Goal: Task Accomplishment & Management: Use online tool/utility

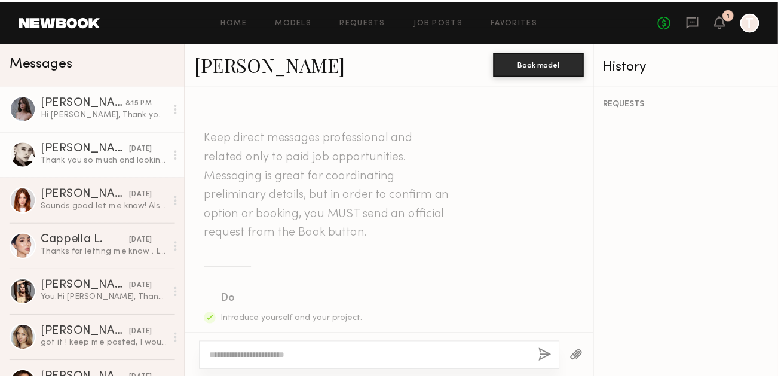
scroll to position [1058, 0]
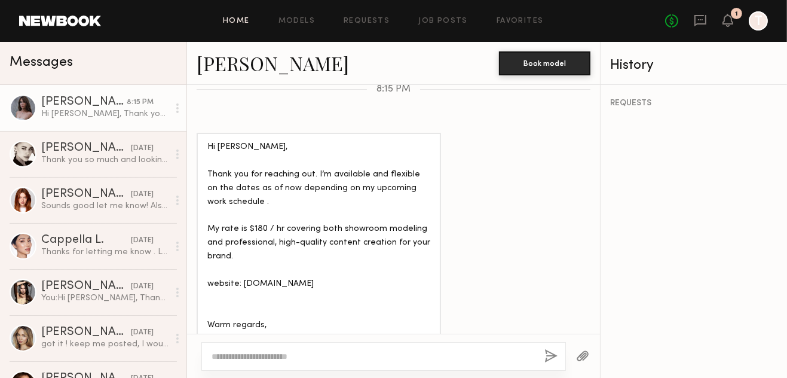
click at [237, 24] on link "Home" at bounding box center [236, 21] width 27 height 8
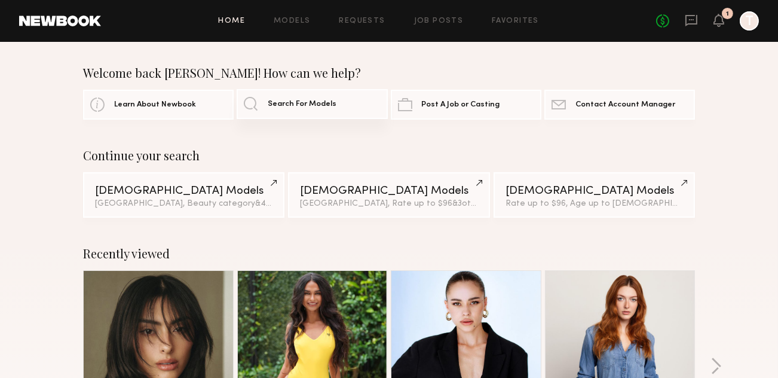
drag, startPoint x: 340, startPoint y: 104, endPoint x: 386, endPoint y: 104, distance: 46.0
click at [341, 104] on link "Search For Models" at bounding box center [312, 104] width 151 height 30
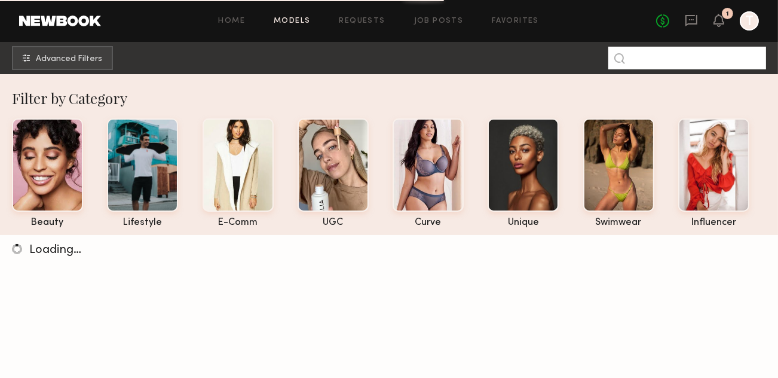
click at [706, 61] on input at bounding box center [687, 58] width 158 height 23
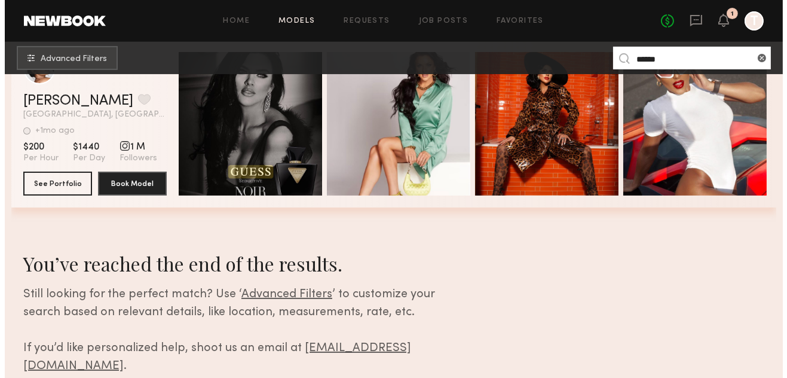
scroll to position [179, 0]
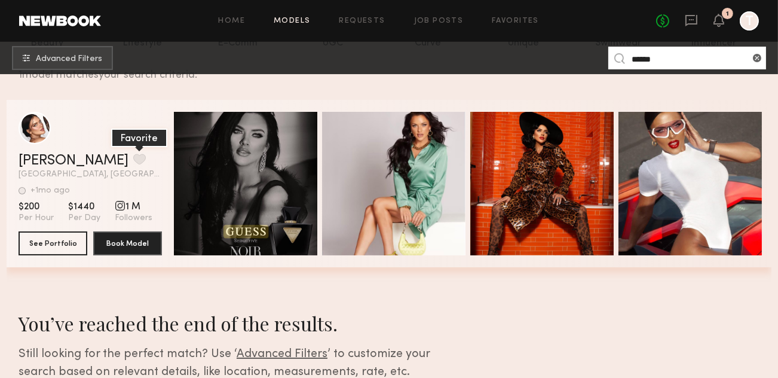
type input "******"
click at [133, 163] on button "grid" at bounding box center [139, 159] width 13 height 11
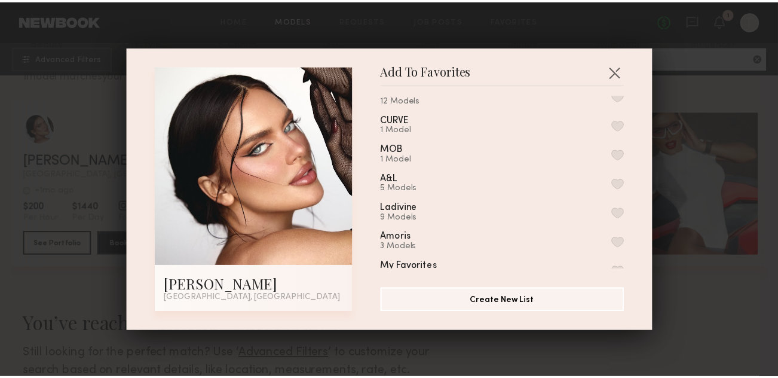
scroll to position [60, 0]
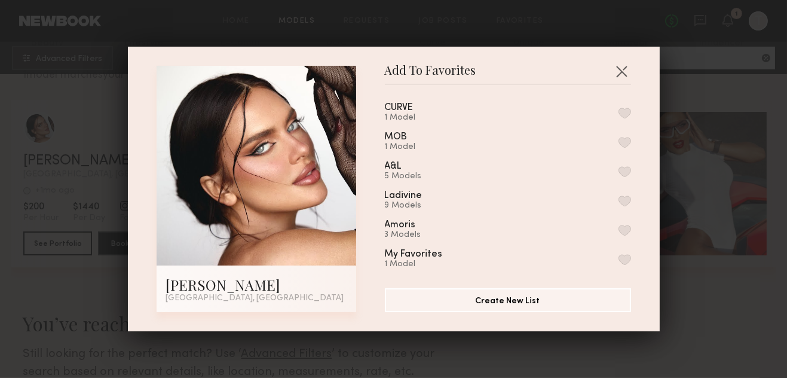
click at [619, 206] on button "button" at bounding box center [625, 200] width 13 height 11
click at [615, 62] on button "button" at bounding box center [621, 71] width 19 height 19
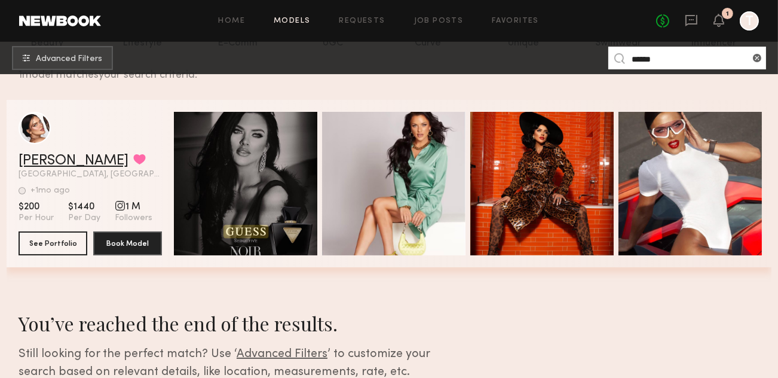
click at [39, 168] on link "[PERSON_NAME]" at bounding box center [74, 161] width 110 height 14
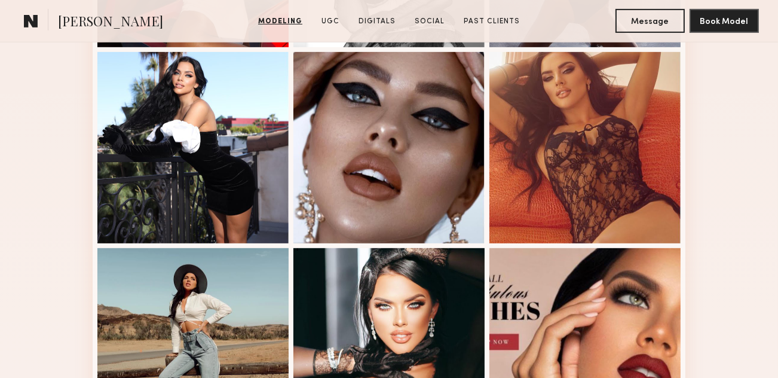
scroll to position [598, 0]
